Goal: Information Seeking & Learning: Compare options

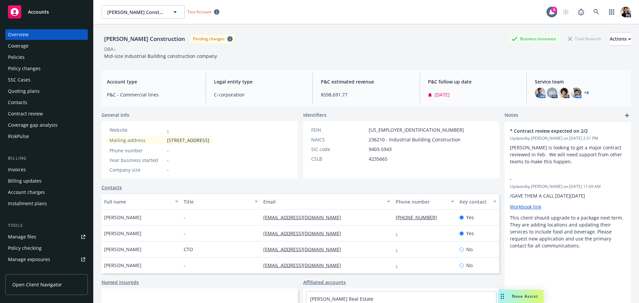
click at [40, 10] on span "Accounts" at bounding box center [38, 11] width 21 height 5
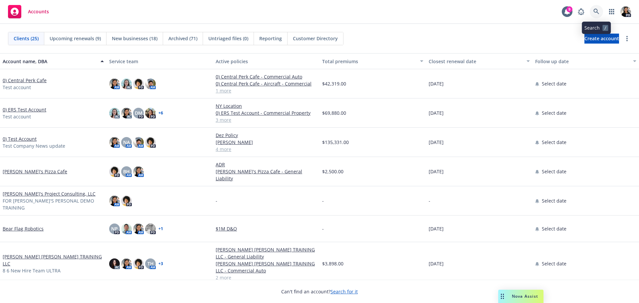
click at [595, 11] on icon at bounding box center [596, 12] width 6 height 6
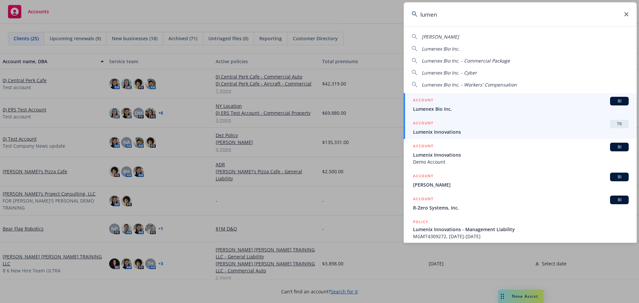
type input "lumen"
click at [555, 131] on span "Lumenix Innovations" at bounding box center [521, 131] width 216 height 7
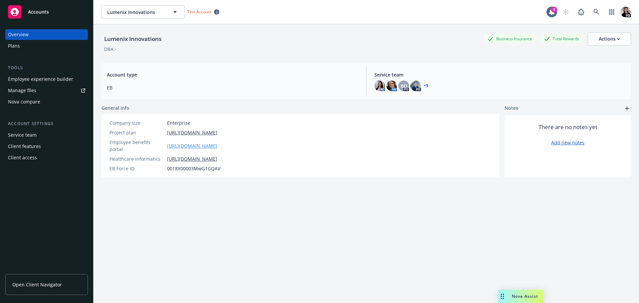
click at [192, 142] on link "https://app.newfront.com/employee/9b856fe5-21cb-4a12-a1cd-4689e3f286d0/overview" at bounding box center [192, 145] width 50 height 7
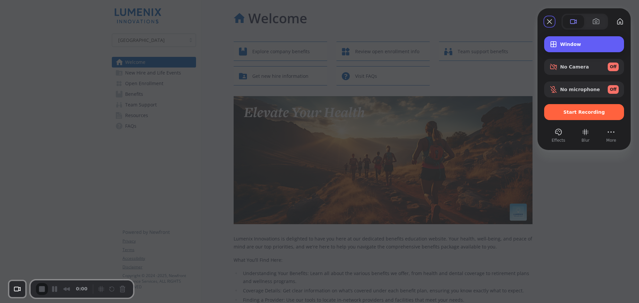
click at [568, 43] on span "Window" at bounding box center [589, 44] width 59 height 5
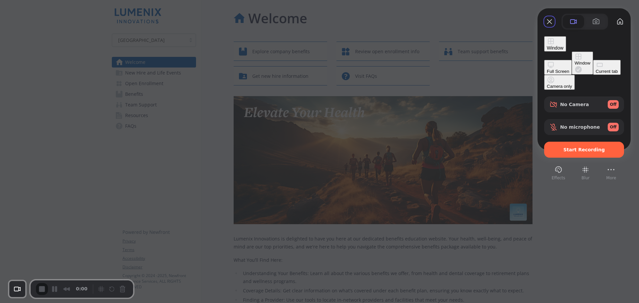
click at [593, 75] on button "Current tab" at bounding box center [607, 67] width 28 height 15
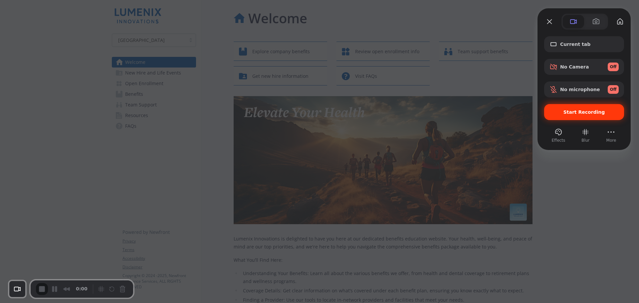
click at [559, 112] on span "Start Recording" at bounding box center [583, 111] width 69 height 5
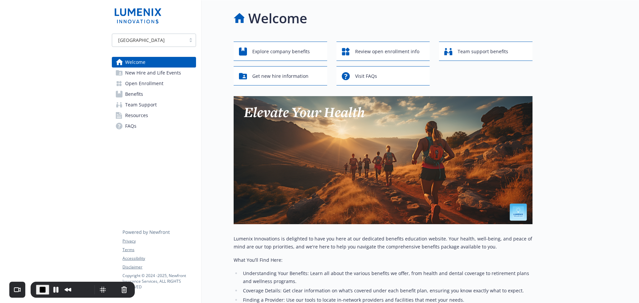
click at [192, 41] on div at bounding box center [191, 40] width 10 height 5
click at [225, 38] on div "Welcome Explore company benefits Review open enrollment info Team support benef…" at bounding box center [367, 220] width 331 height 441
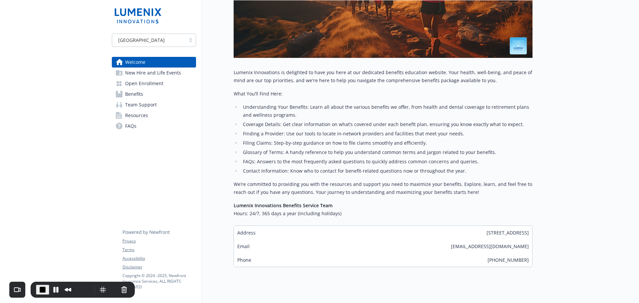
scroll to position [183, 0]
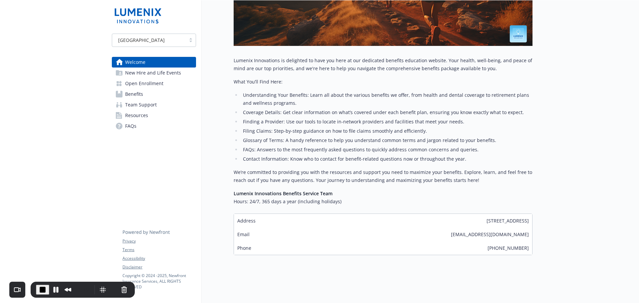
drag, startPoint x: 406, startPoint y: 231, endPoint x: 505, endPoint y: 243, distance: 99.9
click at [530, 236] on div "Address [STREET_ADDRESS] Email [EMAIL_ADDRESS][DOMAIN_NAME] Phone [PHONE_NUMBER]" at bounding box center [383, 235] width 299 height 42
click at [481, 243] on div "Phone [PHONE_NUMBER]" at bounding box center [383, 248] width 298 height 14
click at [154, 75] on span "New Hire and Life Events" at bounding box center [153, 73] width 56 height 11
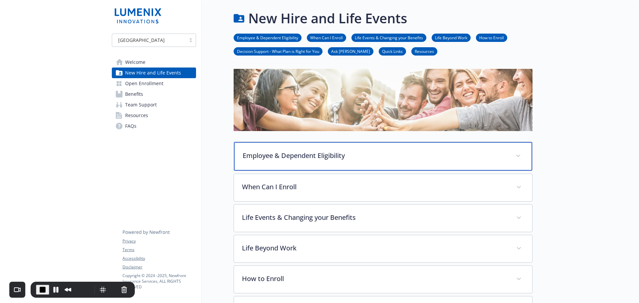
click at [518, 156] on icon at bounding box center [518, 156] width 4 height 3
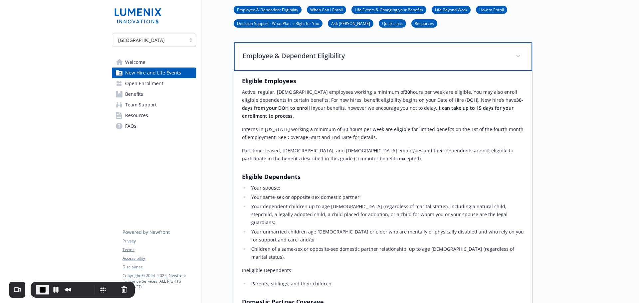
scroll to position [133, 0]
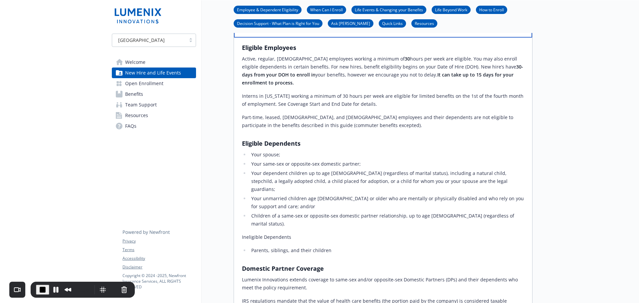
click at [526, 36] on div "Employee & Dependent Eligibility" at bounding box center [383, 23] width 298 height 29
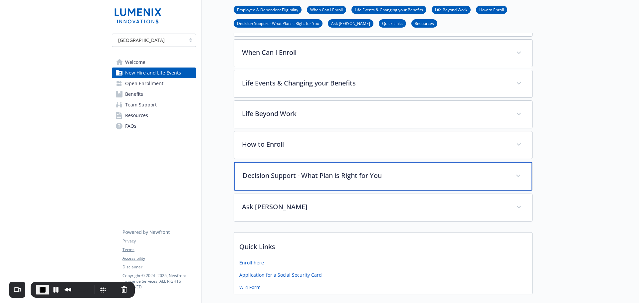
click at [511, 177] on div "Decision Support - What Plan is Right for You" at bounding box center [383, 176] width 298 height 29
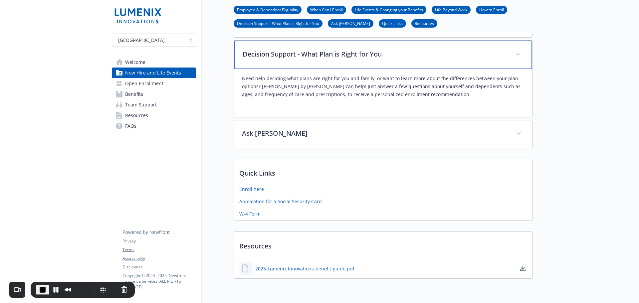
scroll to position [266, 0]
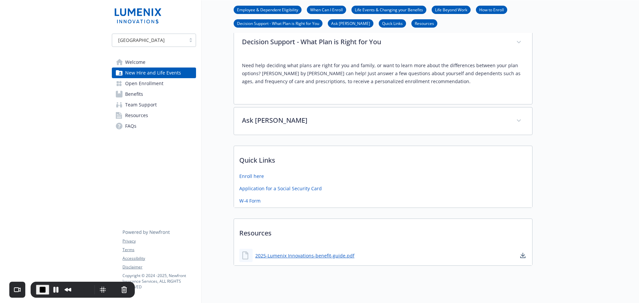
click at [149, 86] on span "Open Enrollment" at bounding box center [144, 83] width 38 height 11
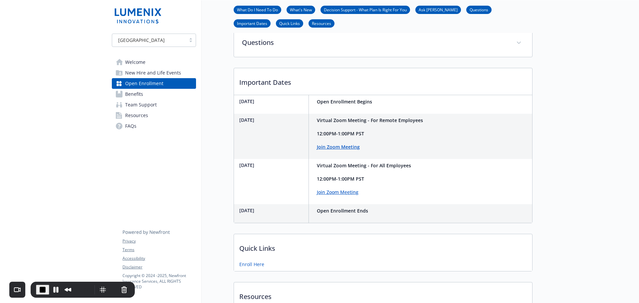
scroll to position [333, 0]
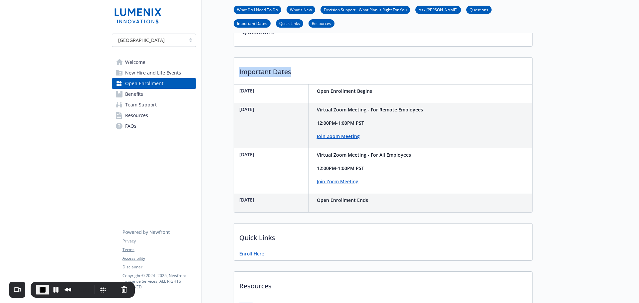
drag, startPoint x: 320, startPoint y: 89, endPoint x: 234, endPoint y: 89, distance: 85.5
click at [234, 82] on p "Important Dates" at bounding box center [383, 70] width 298 height 25
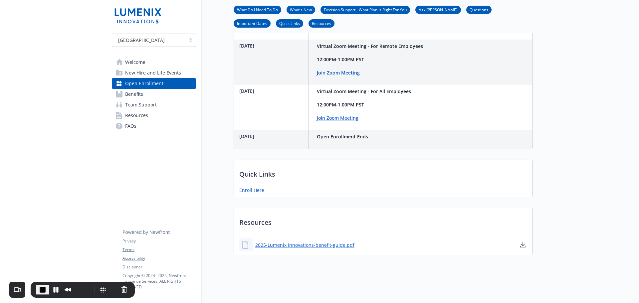
scroll to position [420, 0]
click at [131, 97] on span "Benefits" at bounding box center [134, 94] width 18 height 11
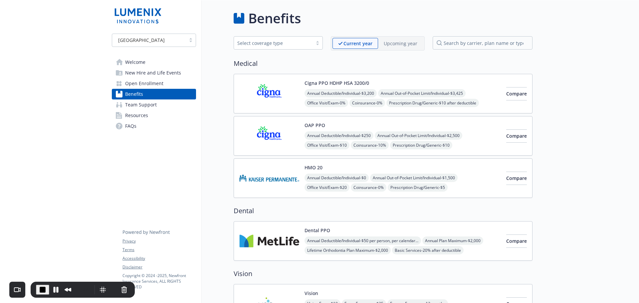
click at [316, 41] on div at bounding box center [317, 42] width 10 height 5
click at [372, 62] on h2 "Medical" at bounding box center [383, 64] width 299 height 10
click at [291, 97] on img at bounding box center [269, 94] width 60 height 28
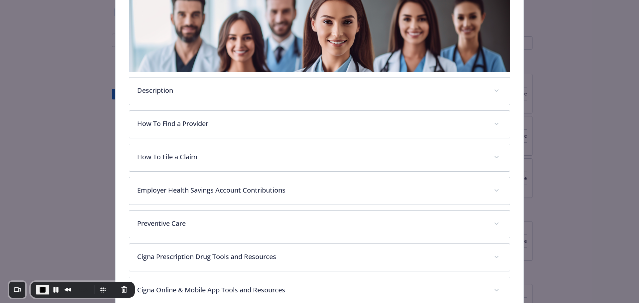
scroll to position [153, 0]
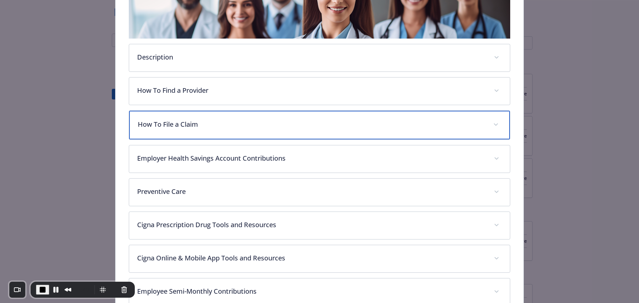
click at [398, 121] on p "How To File a Claim" at bounding box center [312, 124] width 348 height 10
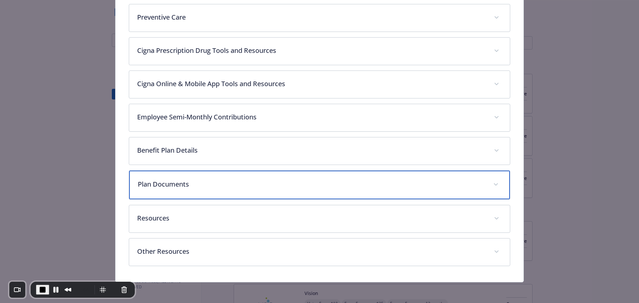
click at [304, 183] on p "Plan Documents" at bounding box center [312, 184] width 348 height 10
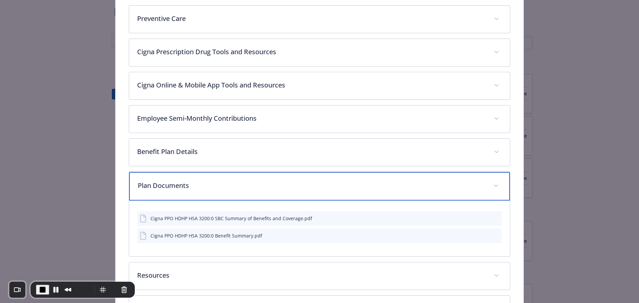
scroll to position [390, 0]
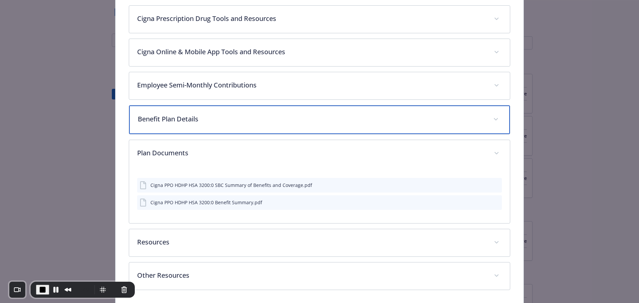
click at [452, 118] on p "Benefit Plan Details" at bounding box center [312, 119] width 348 height 10
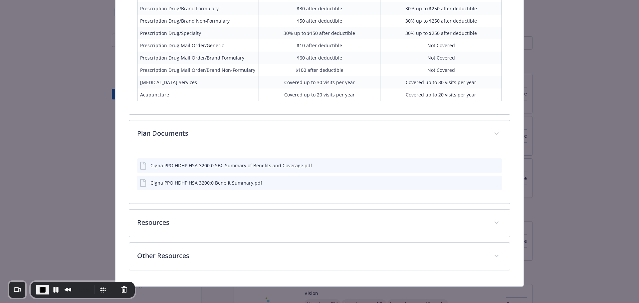
scroll to position [729, 0]
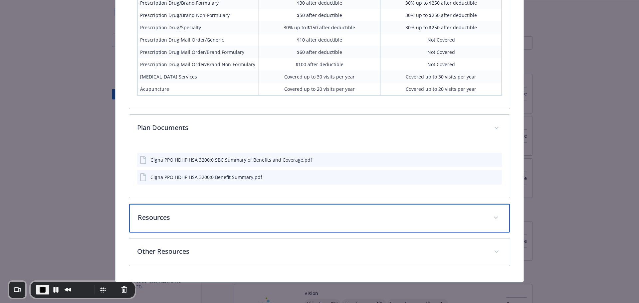
click at [485, 215] on div "Resources" at bounding box center [319, 218] width 381 height 29
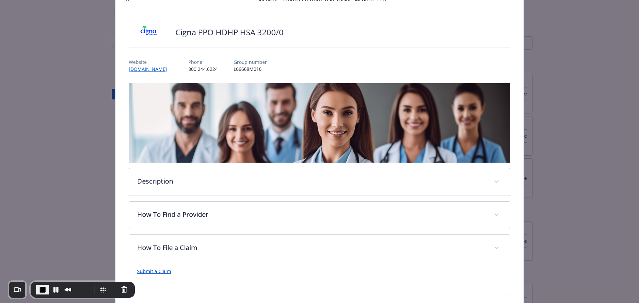
scroll to position [0, 0]
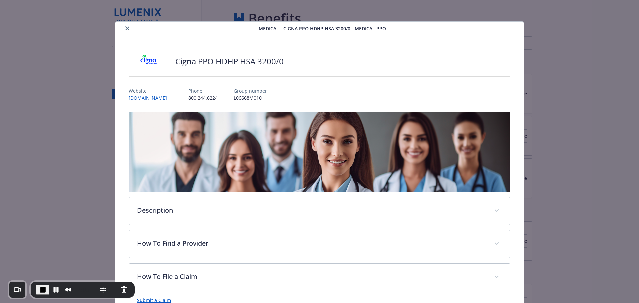
click at [128, 29] on button "close" at bounding box center [127, 28] width 8 height 8
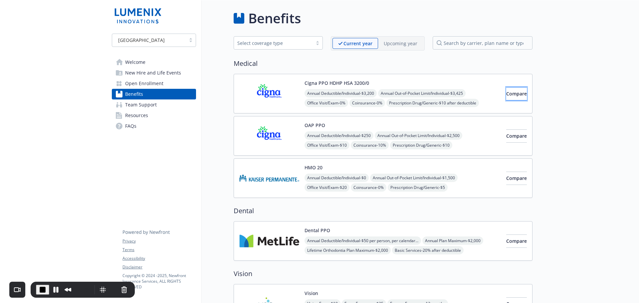
click at [519, 96] on button "Compare" at bounding box center [516, 93] width 21 height 13
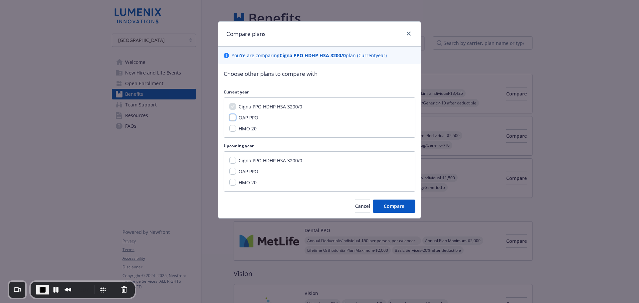
click at [232, 118] on input "OAP PPO" at bounding box center [232, 117] width 7 height 7
checkbox input "true"
click at [231, 130] on input "HMO 20" at bounding box center [232, 128] width 7 height 7
checkbox input "true"
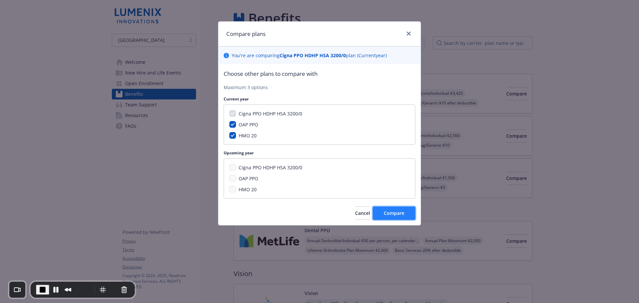
click at [385, 211] on span "Compare" at bounding box center [394, 213] width 21 height 6
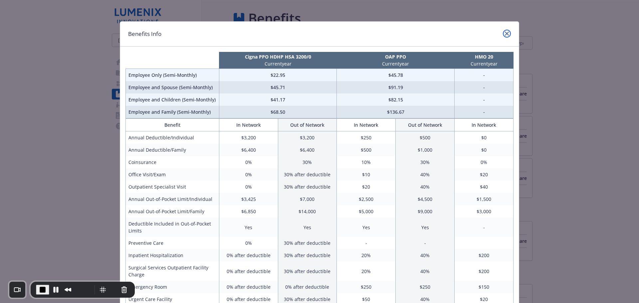
click at [505, 35] on icon "close" at bounding box center [507, 34] width 4 height 4
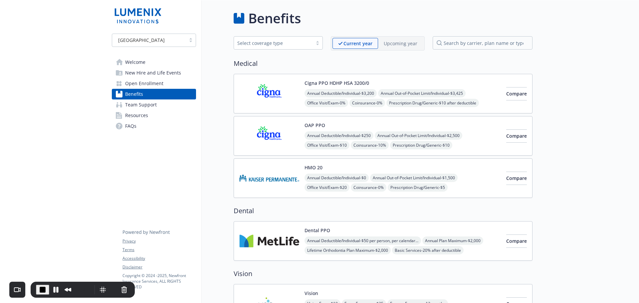
click at [167, 108] on link "Team Support" at bounding box center [154, 105] width 84 height 11
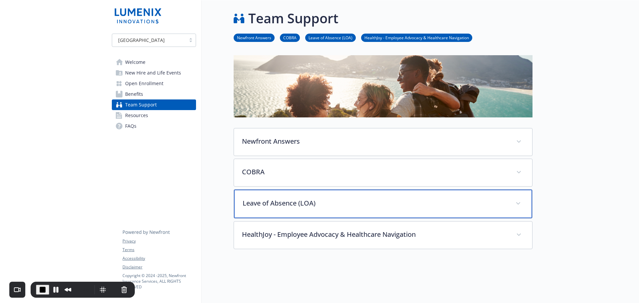
click at [309, 206] on p "Leave of Absence (LOA)" at bounding box center [375, 203] width 265 height 10
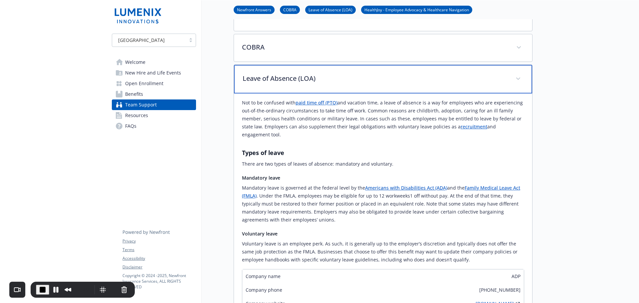
scroll to position [100, 0]
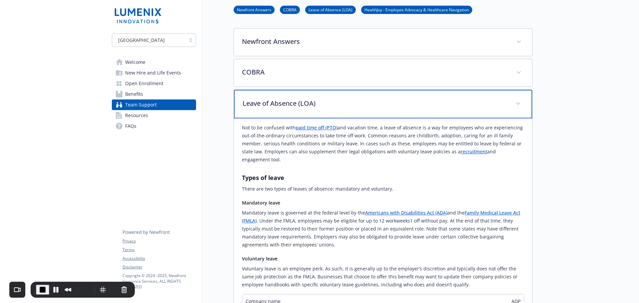
click at [448, 107] on p "Leave of Absence (LOA)" at bounding box center [375, 104] width 265 height 10
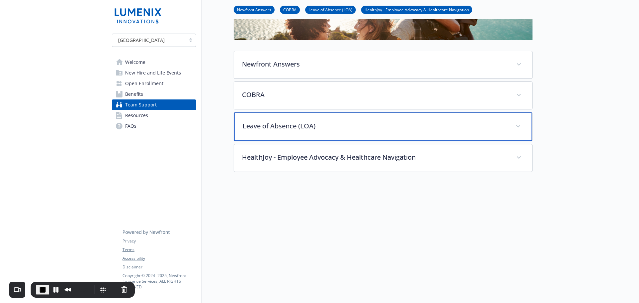
scroll to position [82, 0]
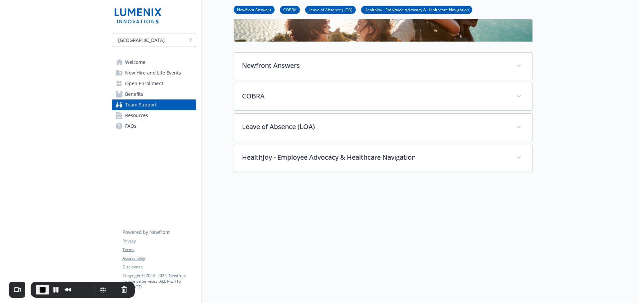
click at [144, 116] on span "Resources" at bounding box center [136, 115] width 23 height 11
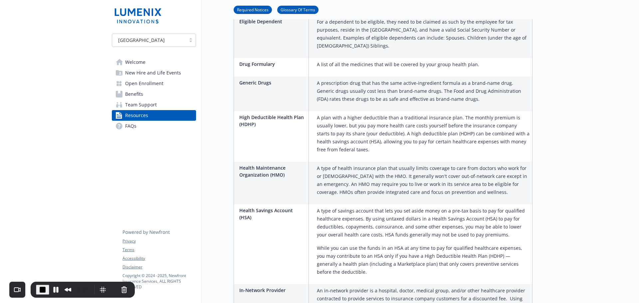
scroll to position [580, 0]
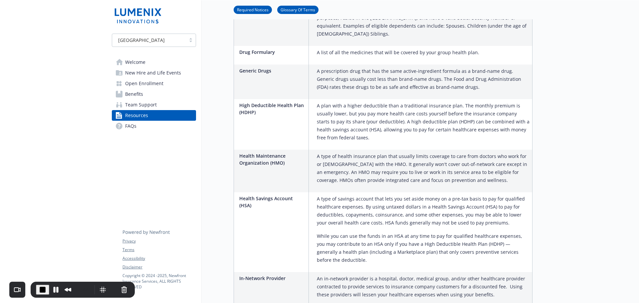
click at [150, 128] on link "FAQs" at bounding box center [154, 126] width 84 height 11
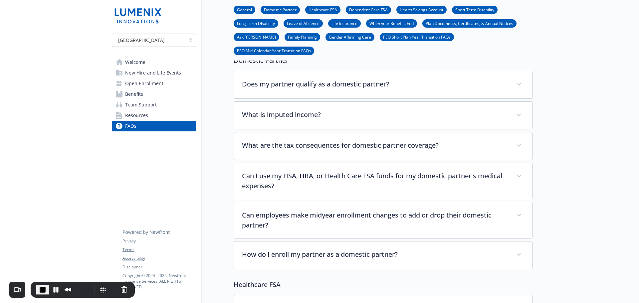
scroll to position [166, 0]
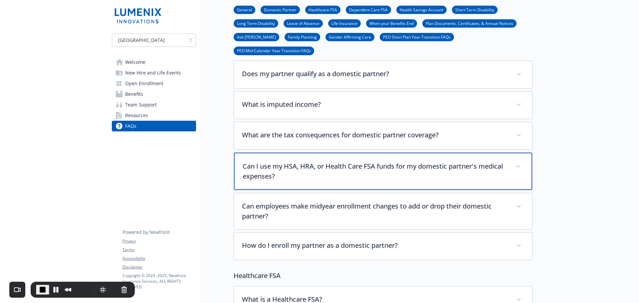
click at [518, 161] on span at bounding box center [518, 166] width 11 height 11
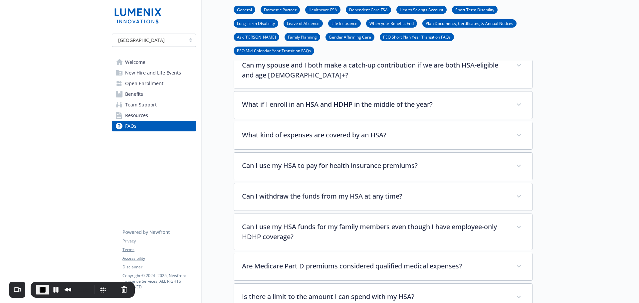
scroll to position [1265, 0]
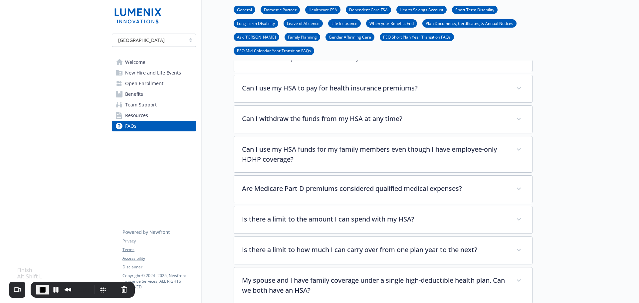
click at [40, 288] on span "End Recording" at bounding box center [43, 290] width 8 height 8
